Goal: Task Accomplishment & Management: Manage account settings

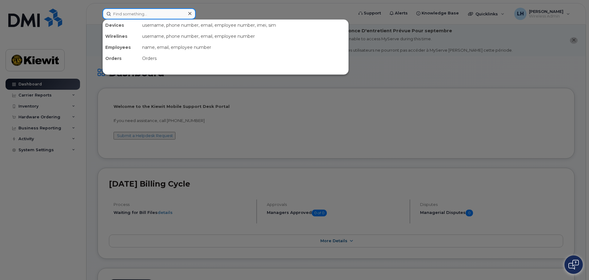
click at [115, 13] on input at bounding box center [148, 13] width 93 height 11
paste input "(370582)"
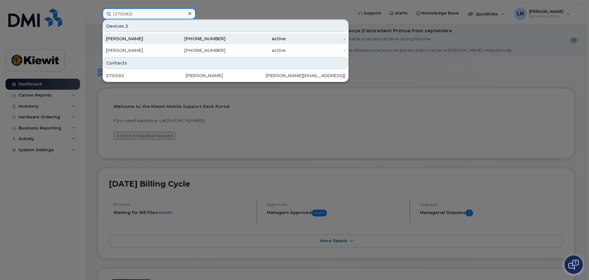
type input "(370582)"
click at [151, 37] on div "[PERSON_NAME]" at bounding box center [136, 39] width 60 height 6
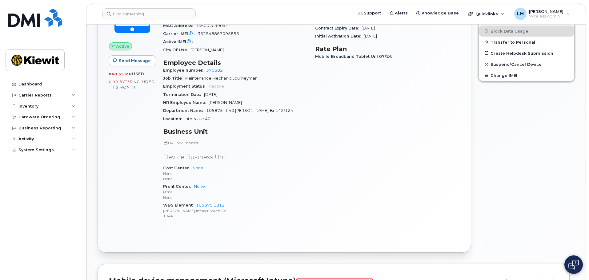
scroll to position [277, 0]
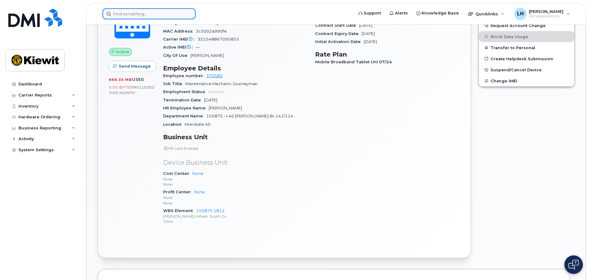
click at [165, 12] on input at bounding box center [148, 13] width 93 height 11
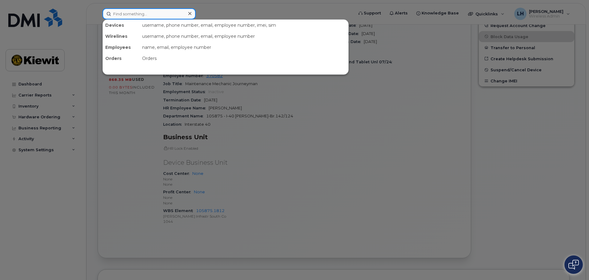
paste input "(370582)"
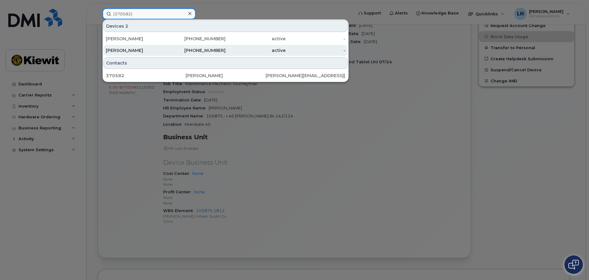
type input "(370582)"
click at [224, 49] on div "828-400-2903" at bounding box center [196, 50] width 60 height 6
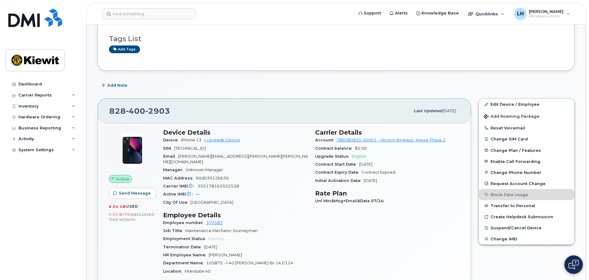
scroll to position [154, 0]
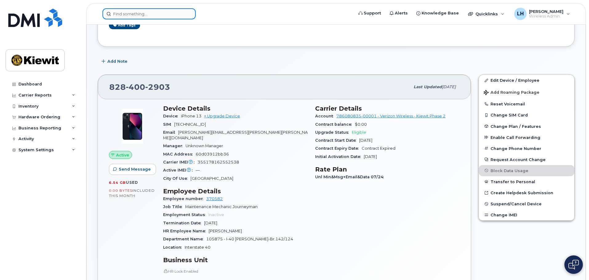
click at [150, 13] on input at bounding box center [148, 13] width 93 height 11
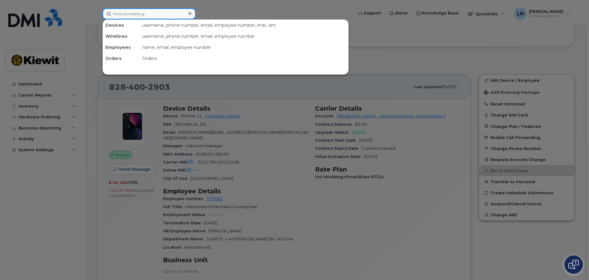
paste input "MiFi X Pro 5G UW"
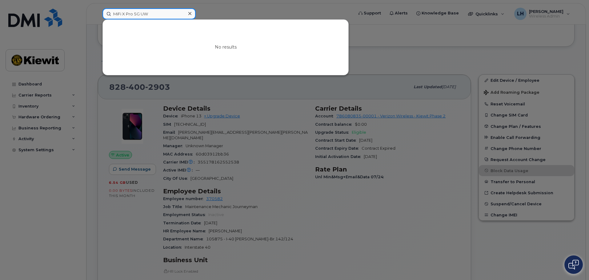
drag, startPoint x: 151, startPoint y: 15, endPoint x: -134, endPoint y: 21, distance: 285.3
drag, startPoint x: 157, startPoint y: 17, endPoint x: -11, endPoint y: 22, distance: 168.4
paste input "[PERSON_NAME]"
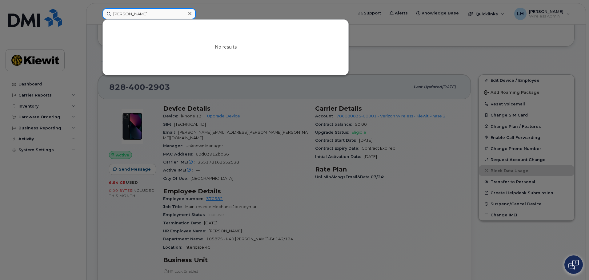
type input "[PERSON_NAME]"
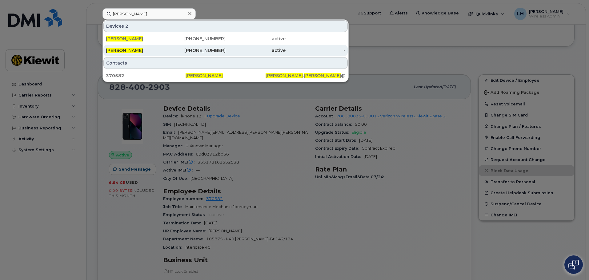
click at [175, 48] on div "828-788-1615" at bounding box center [196, 50] width 60 height 6
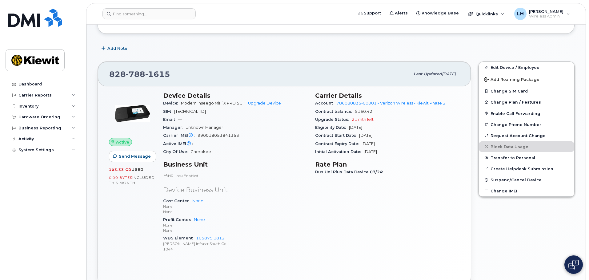
scroll to position [123, 0]
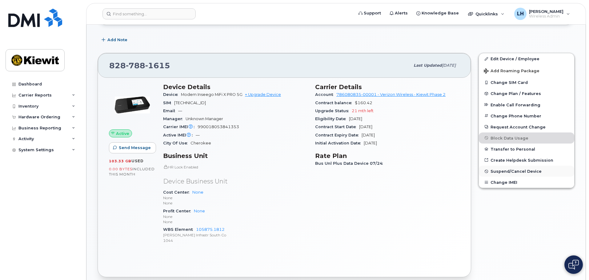
click at [516, 171] on span "Suspend/Cancel Device" at bounding box center [515, 171] width 51 height 5
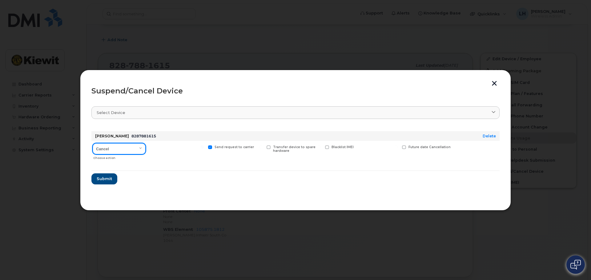
click at [132, 147] on select "Cancel Suspend - Reduced Rate Suspend - Full Rate Suspend - Lost Device/Stolen …" at bounding box center [119, 148] width 53 height 11
click at [93, 143] on select "Cancel Suspend - Reduced Rate Suspend - Full Rate Suspend - Lost Device/Stolen …" at bounding box center [119, 148] width 53 height 11
click at [496, 85] on button "button" at bounding box center [494, 84] width 9 height 6
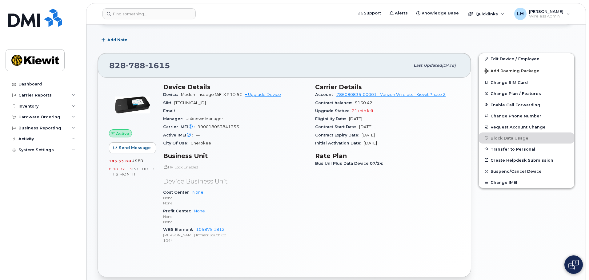
click at [440, 198] on div "Carrier Details Account 786080835-00001 - Verizon Wireless - Kiewit Phase 2 Con…" at bounding box center [387, 166] width 152 height 173
click at [524, 174] on span "Suspend/Cancel Device" at bounding box center [515, 171] width 51 height 5
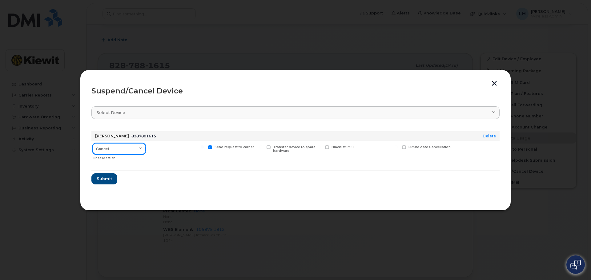
click at [134, 149] on select "Cancel Suspend - Reduced Rate Suspend - Full Rate Suspend - Lost Device/Stolen …" at bounding box center [119, 148] width 53 height 11
click at [93, 143] on select "Cancel Suspend - Reduced Rate Suspend - Full Rate Suspend - Lost Device/Stolen …" at bounding box center [119, 148] width 53 height 11
click at [106, 176] on span "Submit" at bounding box center [103, 179] width 15 height 6
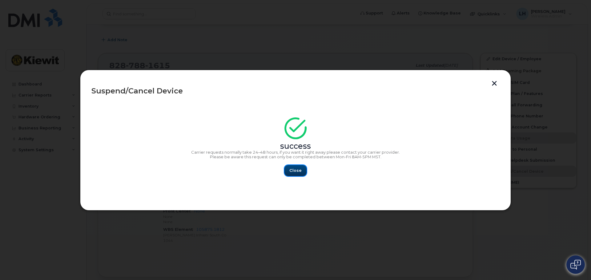
click at [299, 169] on span "Close" at bounding box center [295, 171] width 12 height 6
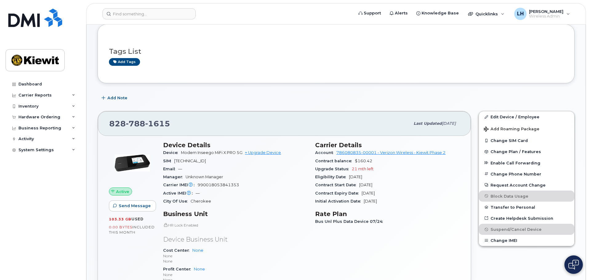
scroll to position [62, 0]
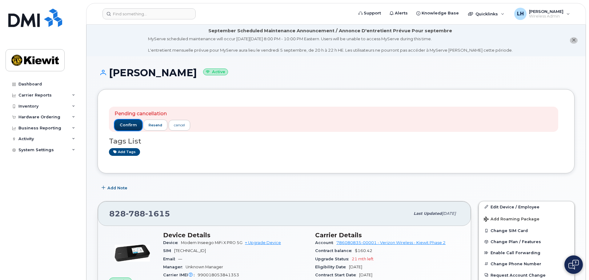
click at [132, 126] on span "confirm" at bounding box center [128, 125] width 17 height 6
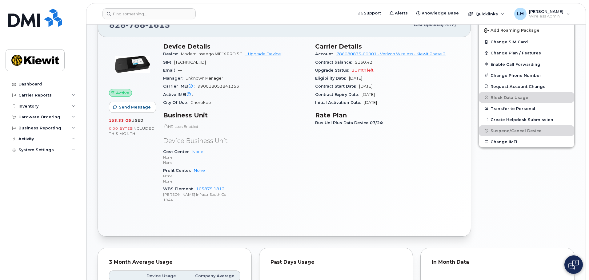
scroll to position [160, 0]
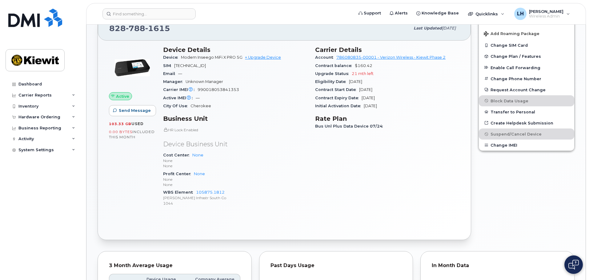
click at [302, 199] on p "[PERSON_NAME] Infrastr South Co" at bounding box center [235, 197] width 145 height 5
click at [459, 176] on div "Carrier Details Account 786080835-00001 - Verizon Wireless - [PERSON_NAME] Phas…" at bounding box center [387, 128] width 152 height 173
click at [495, 190] on div "Edit Device / Employee Add Roaming Package Change SIM Card Change Plan / Featur…" at bounding box center [526, 128] width 103 height 232
